Goal: Task Accomplishment & Management: Manage account settings

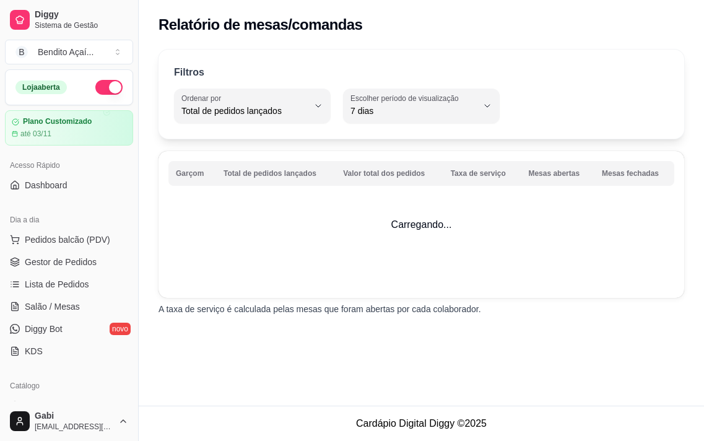
select select "TOTAL_OF_ORDERS"
select select "7"
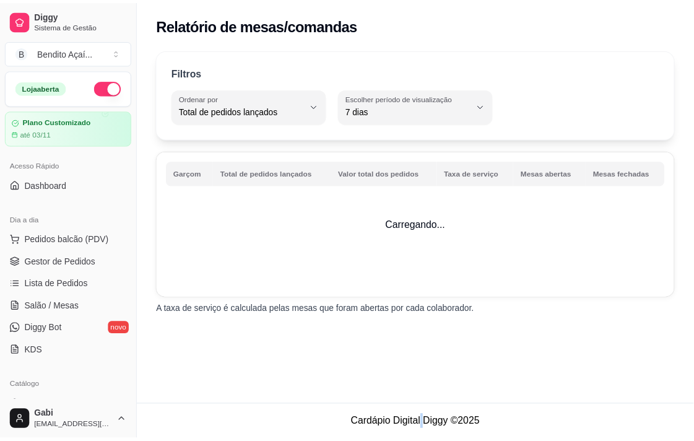
scroll to position [243, 0]
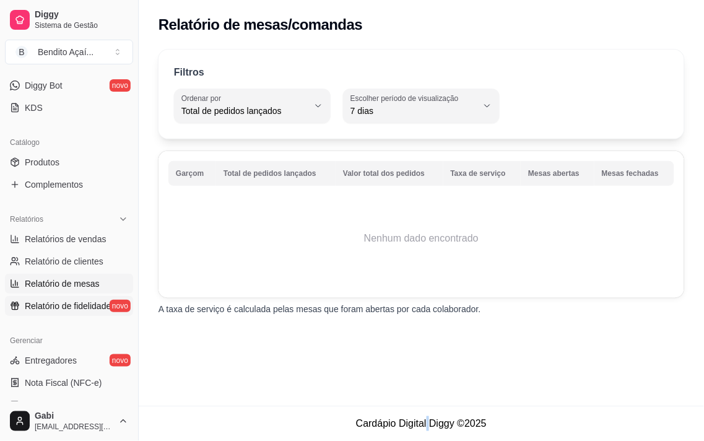
click at [77, 310] on span "Relatório de fidelidade" at bounding box center [68, 306] width 86 height 12
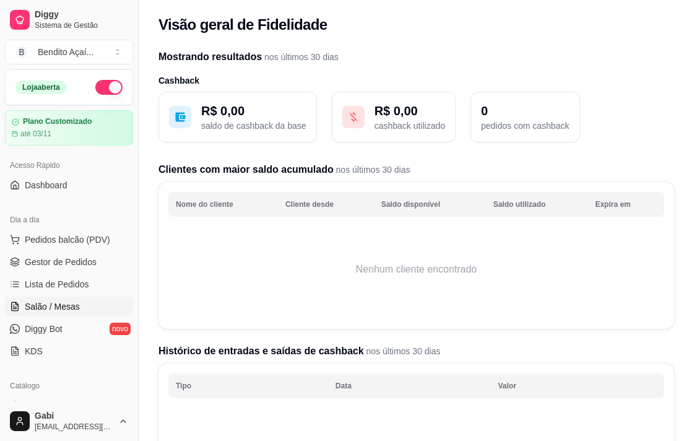
click at [62, 303] on span "Salão / Mesas" at bounding box center [52, 306] width 55 height 12
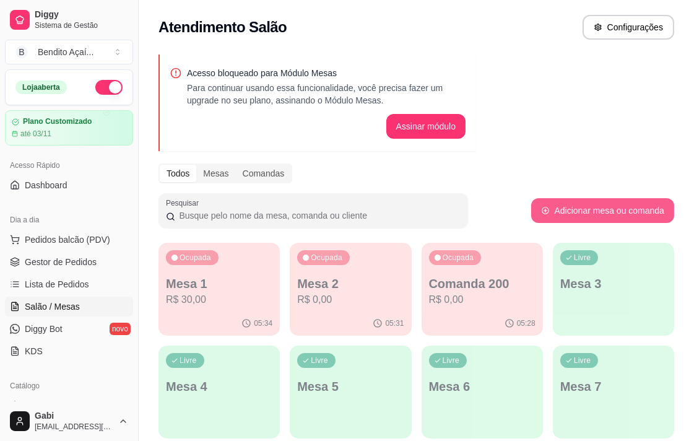
click at [621, 211] on button "Adicionar mesa ou comanda" at bounding box center [602, 210] width 143 height 25
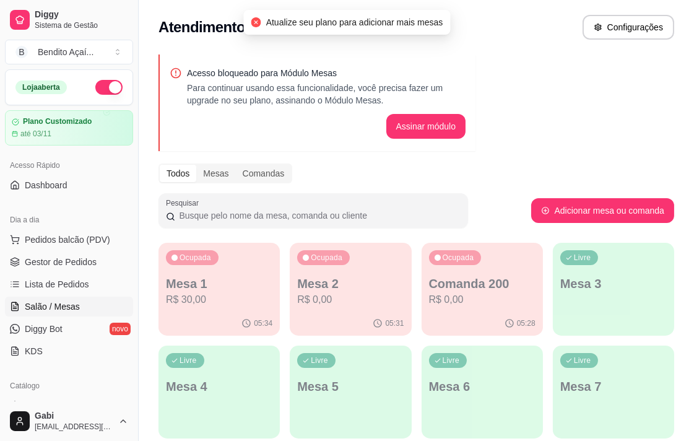
click at [425, 123] on button "Assinar módulo" at bounding box center [426, 126] width 80 height 25
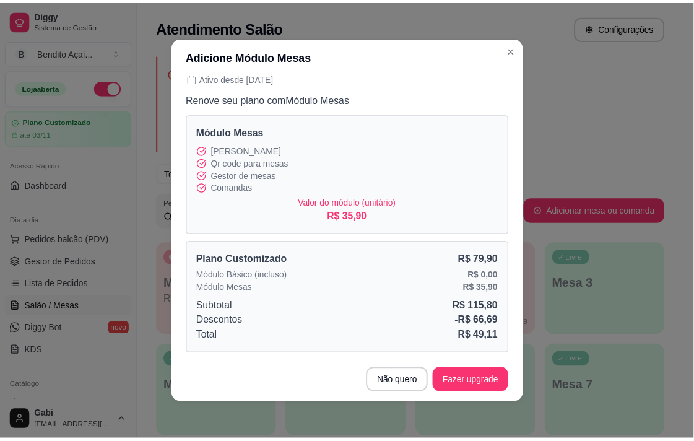
scroll to position [2, 0]
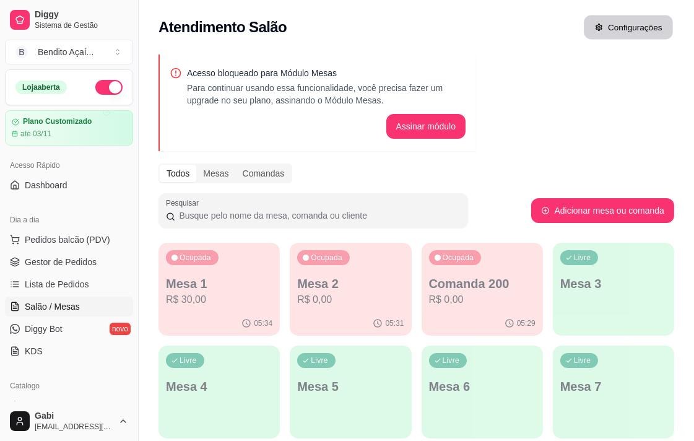
click at [608, 22] on button "Configurações" at bounding box center [628, 27] width 89 height 24
click at [621, 38] on button "Configurações" at bounding box center [629, 27] width 92 height 25
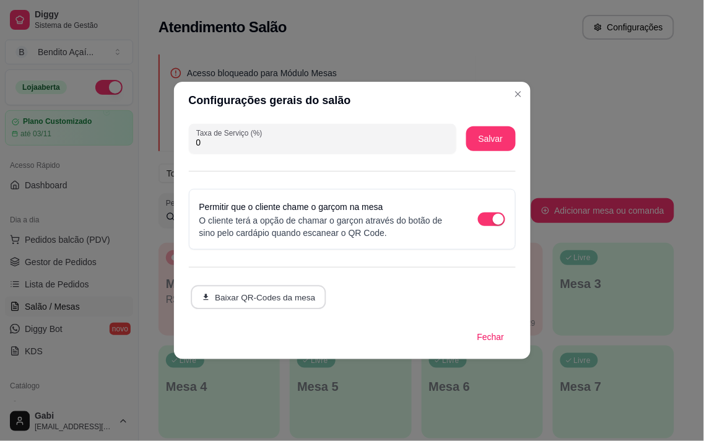
click at [284, 293] on button "Baixar QR-Codes da mesa" at bounding box center [259, 298] width 136 height 24
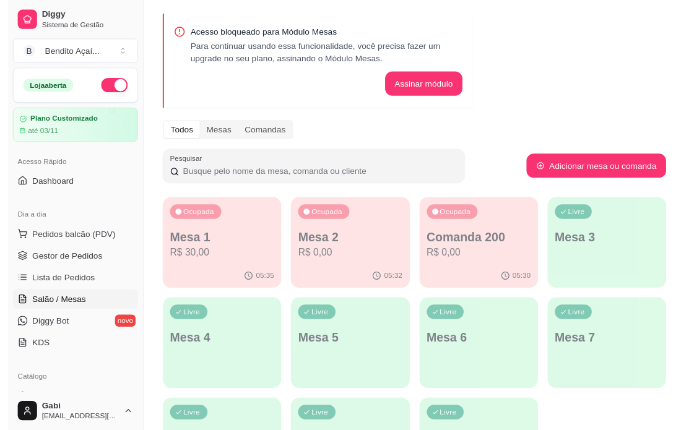
scroll to position [0, 0]
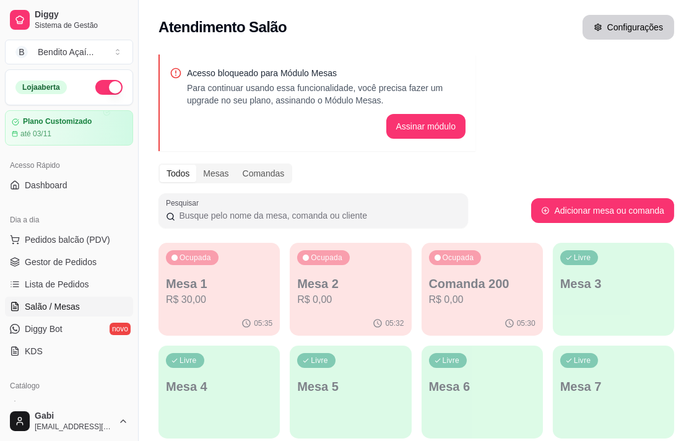
click at [601, 22] on button "Configurações" at bounding box center [629, 27] width 92 height 25
click at [219, 286] on p "Mesa 1" at bounding box center [219, 283] width 107 height 17
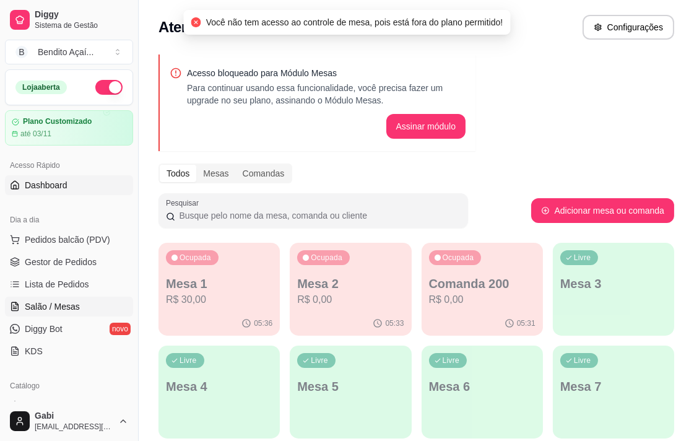
click at [52, 186] on span "Dashboard" at bounding box center [46, 185] width 43 height 12
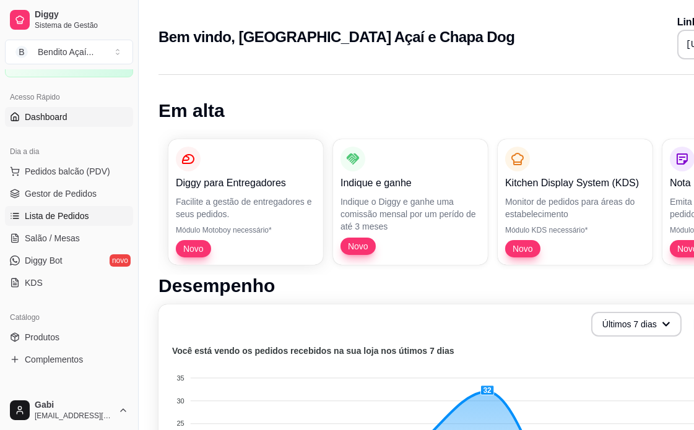
scroll to position [138, 0]
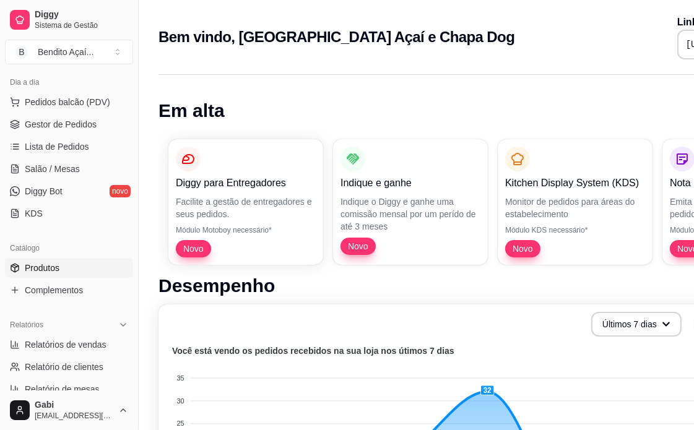
click at [108, 273] on link "Produtos" at bounding box center [69, 268] width 128 height 20
